Goal: Task Accomplishment & Management: Manage account settings

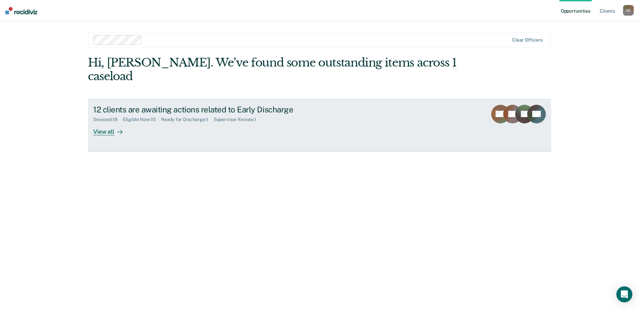
click at [118, 130] on icon at bounding box center [119, 132] width 5 height 5
click at [121, 117] on div "Snoozed : 18" at bounding box center [108, 120] width 30 height 6
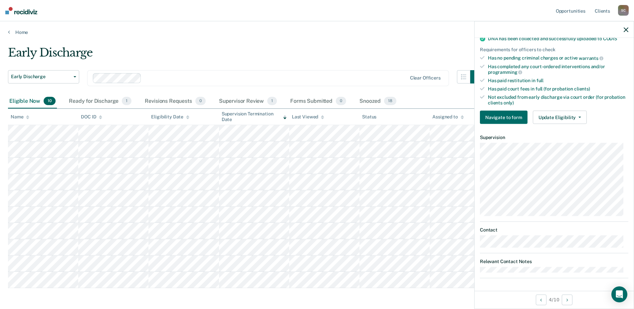
scroll to position [27, 0]
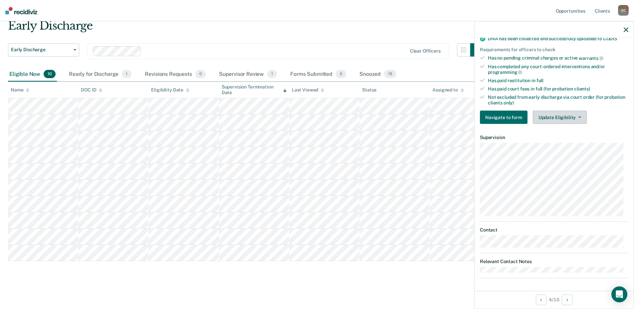
click at [567, 116] on button "Update Eligibility" at bounding box center [560, 117] width 54 height 13
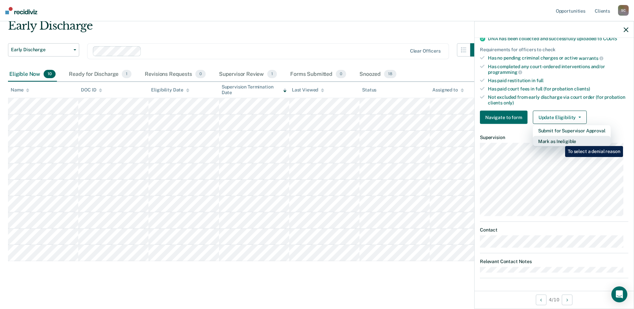
click at [561, 141] on button "Mark as Ineligible" at bounding box center [572, 141] width 78 height 11
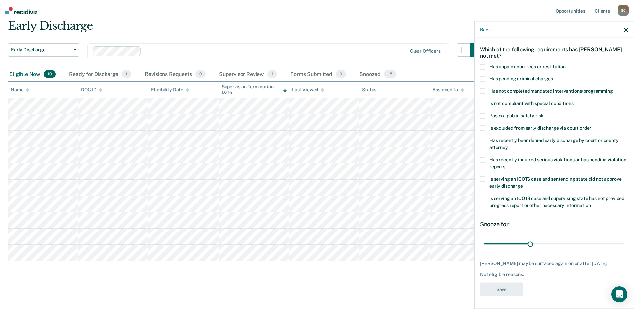
click at [486, 64] on label "Has unpaid court fees or restitution" at bounding box center [554, 67] width 149 height 7
click at [566, 64] on input "Has unpaid court fees or restitution" at bounding box center [566, 64] width 0 height 0
click at [501, 287] on button "Save" at bounding box center [501, 290] width 43 height 14
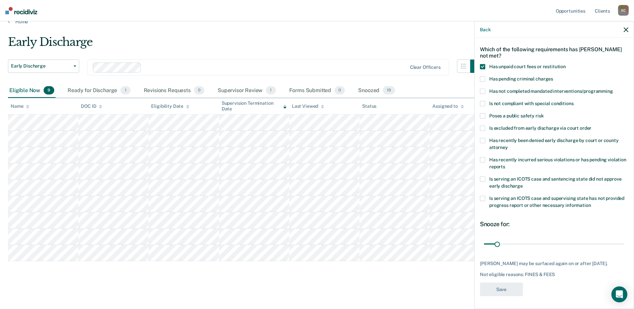
scroll to position [11, 0]
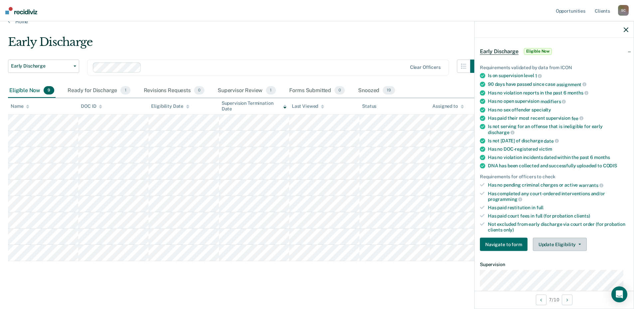
click at [578, 247] on button "Update Eligibility" at bounding box center [560, 244] width 54 height 13
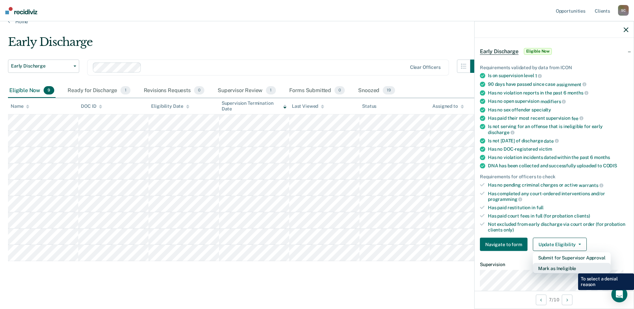
click at [573, 269] on button "Mark as Ineligible" at bounding box center [572, 268] width 78 height 11
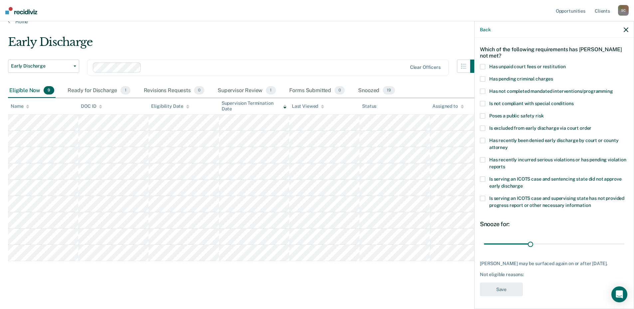
scroll to position [30, 0]
click at [482, 63] on span at bounding box center [482, 65] width 5 height 5
click at [566, 63] on input "Has unpaid court fees or restitution" at bounding box center [566, 63] width 0 height 0
click at [497, 290] on button "Save" at bounding box center [501, 289] width 43 height 14
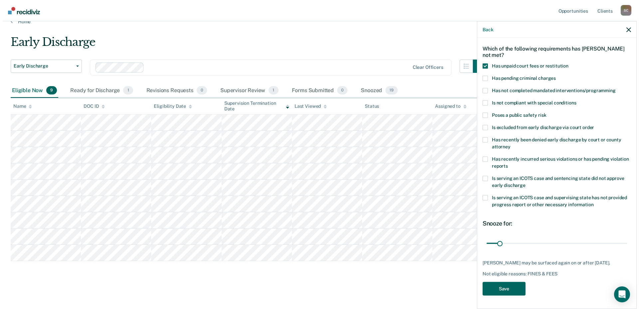
scroll to position [0, 0]
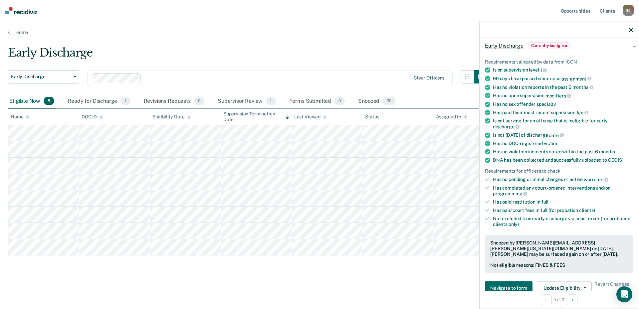
click at [152, 276] on div "Early Discharge Early Discharge Early Discharge Clear officers Eligible Now 8 R…" at bounding box center [319, 163] width 623 height 235
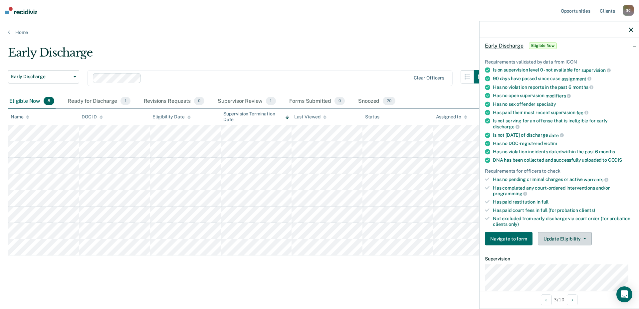
click at [582, 234] on button "Update Eligibility" at bounding box center [565, 238] width 54 height 13
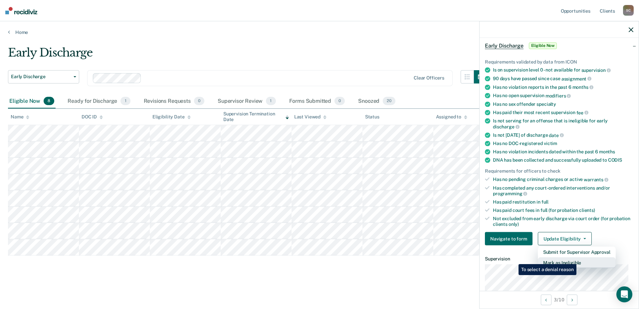
click at [578, 259] on button "Mark as Ineligible" at bounding box center [577, 263] width 78 height 11
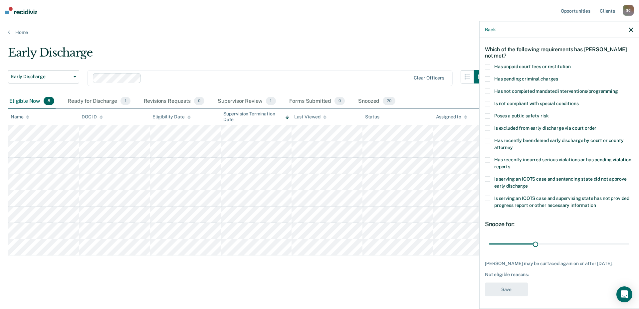
click at [490, 67] on span at bounding box center [487, 66] width 5 height 5
click at [571, 64] on input "Has unpaid court fees or restitution" at bounding box center [571, 64] width 0 height 0
